Goal: Task Accomplishment & Management: Manage account settings

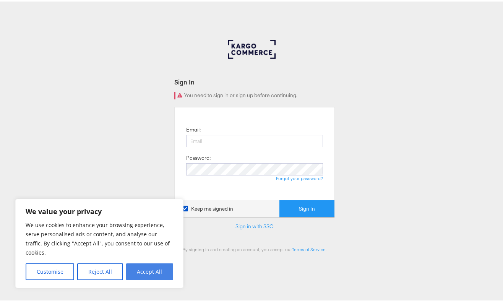
click at [148, 267] on button "Accept All" at bounding box center [149, 270] width 47 height 17
checkbox input "true"
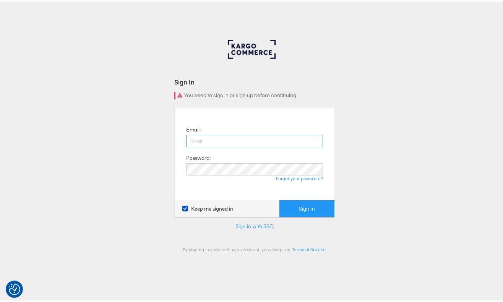
click at [223, 141] on input "email" at bounding box center [254, 139] width 137 height 12
type input "[PERSON_NAME][EMAIL_ADDRESS][DOMAIN_NAME]"
click at [223, 141] on input "[PERSON_NAME][EMAIL_ADDRESS][DOMAIN_NAME]" at bounding box center [254, 139] width 137 height 12
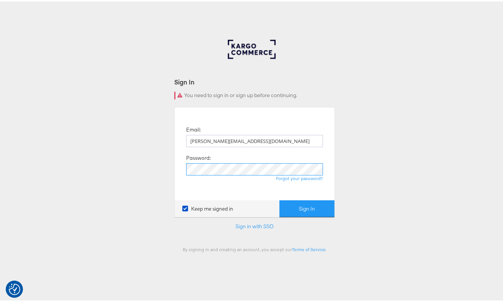
click at [280, 199] on button "Sign In" at bounding box center [307, 207] width 55 height 17
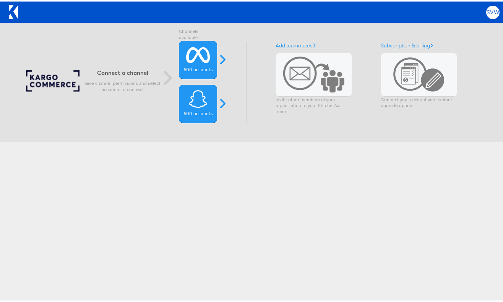
click at [487, 12] on span "SVW" at bounding box center [493, 10] width 13 height 5
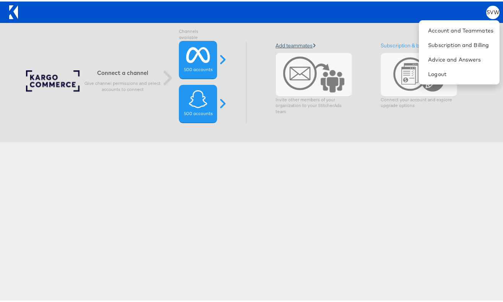
click at [306, 42] on link "Add teammates" at bounding box center [296, 44] width 40 height 7
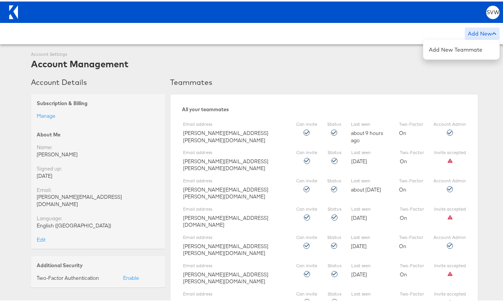
click at [482, 32] on div "Add New" at bounding box center [482, 32] width 35 height 12
click at [472, 42] on button "Add New Teammate" at bounding box center [461, 48] width 76 height 14
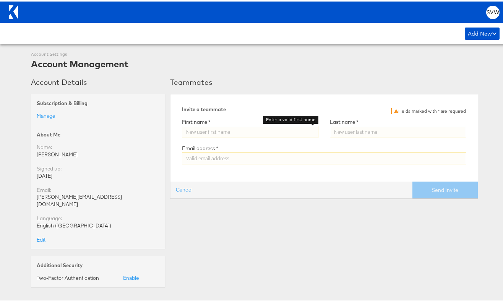
click at [278, 126] on input "Enter a valid first name" at bounding box center [250, 130] width 137 height 12
type input "[PERSON_NAME]"
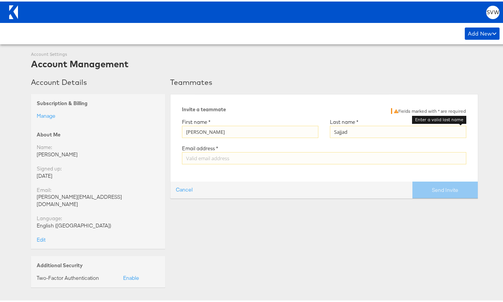
type input "Sajjad"
paste input "[EMAIL_ADDRESS][DOMAIN_NAME]"
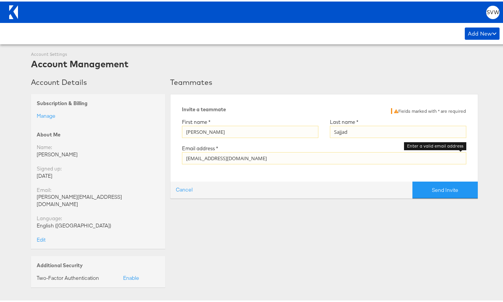
click at [186, 157] on input "[EMAIL_ADDRESS][DOMAIN_NAME]" at bounding box center [324, 157] width 285 height 12
type input "[EMAIL_ADDRESS][DOMAIN_NAME]"
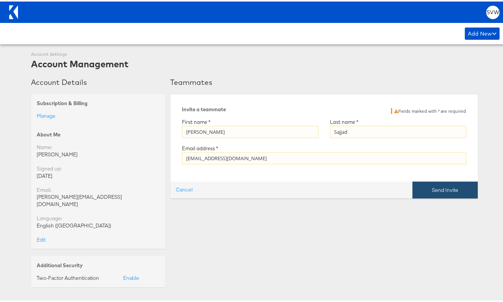
click at [427, 191] on button "Send Invite" at bounding box center [445, 188] width 65 height 17
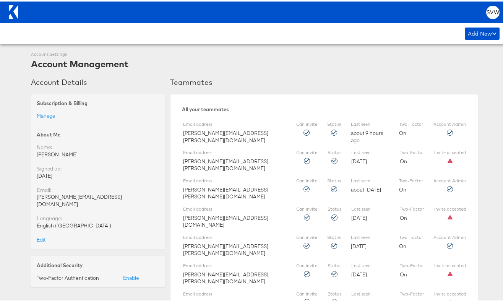
click at [378, 58] on div "Account Settings Account Management" at bounding box center [254, 59] width 447 height 19
